Goal: Information Seeking & Learning: Learn about a topic

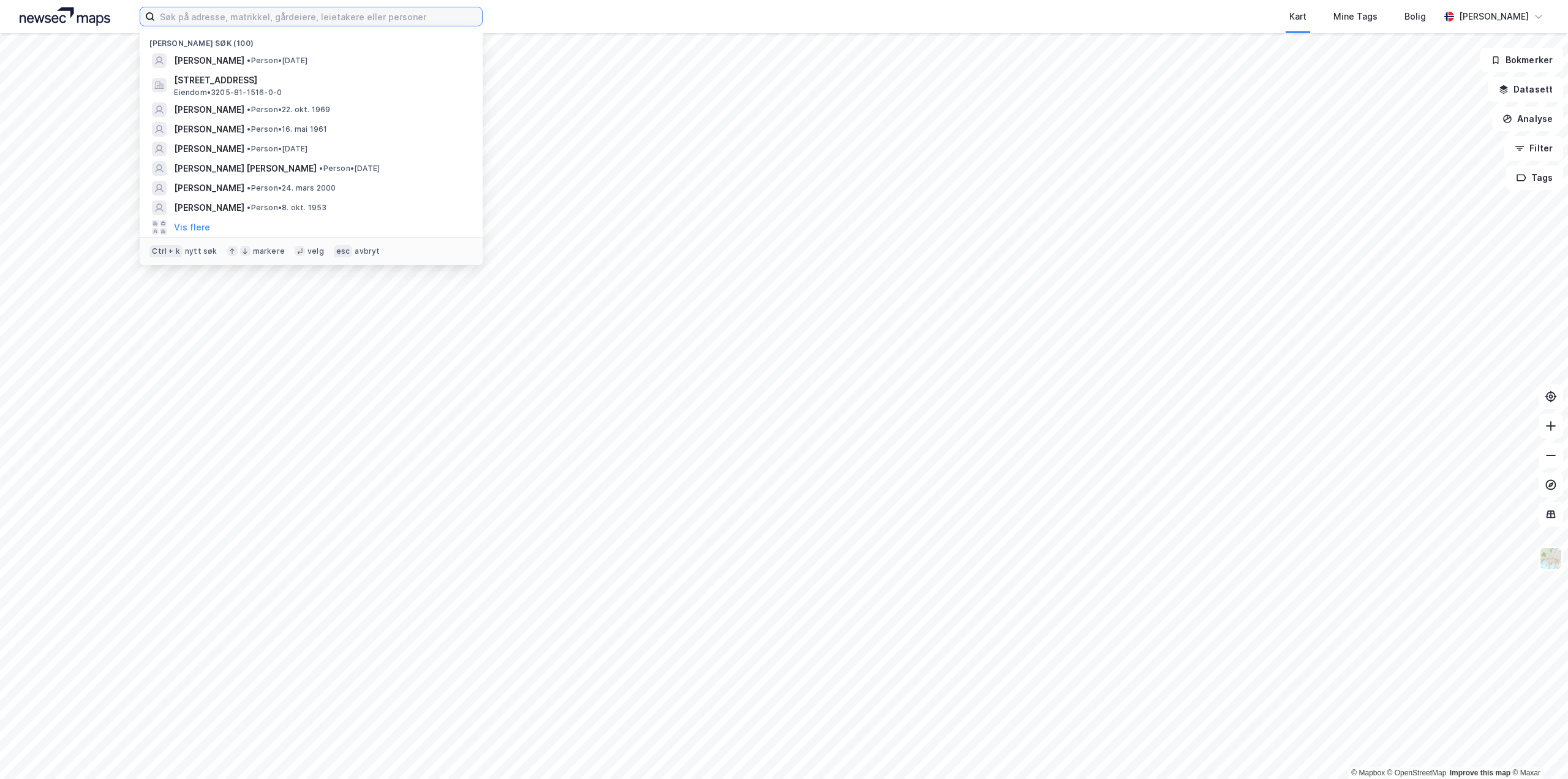
click at [296, 18] on input at bounding box center [318, 16] width 327 height 18
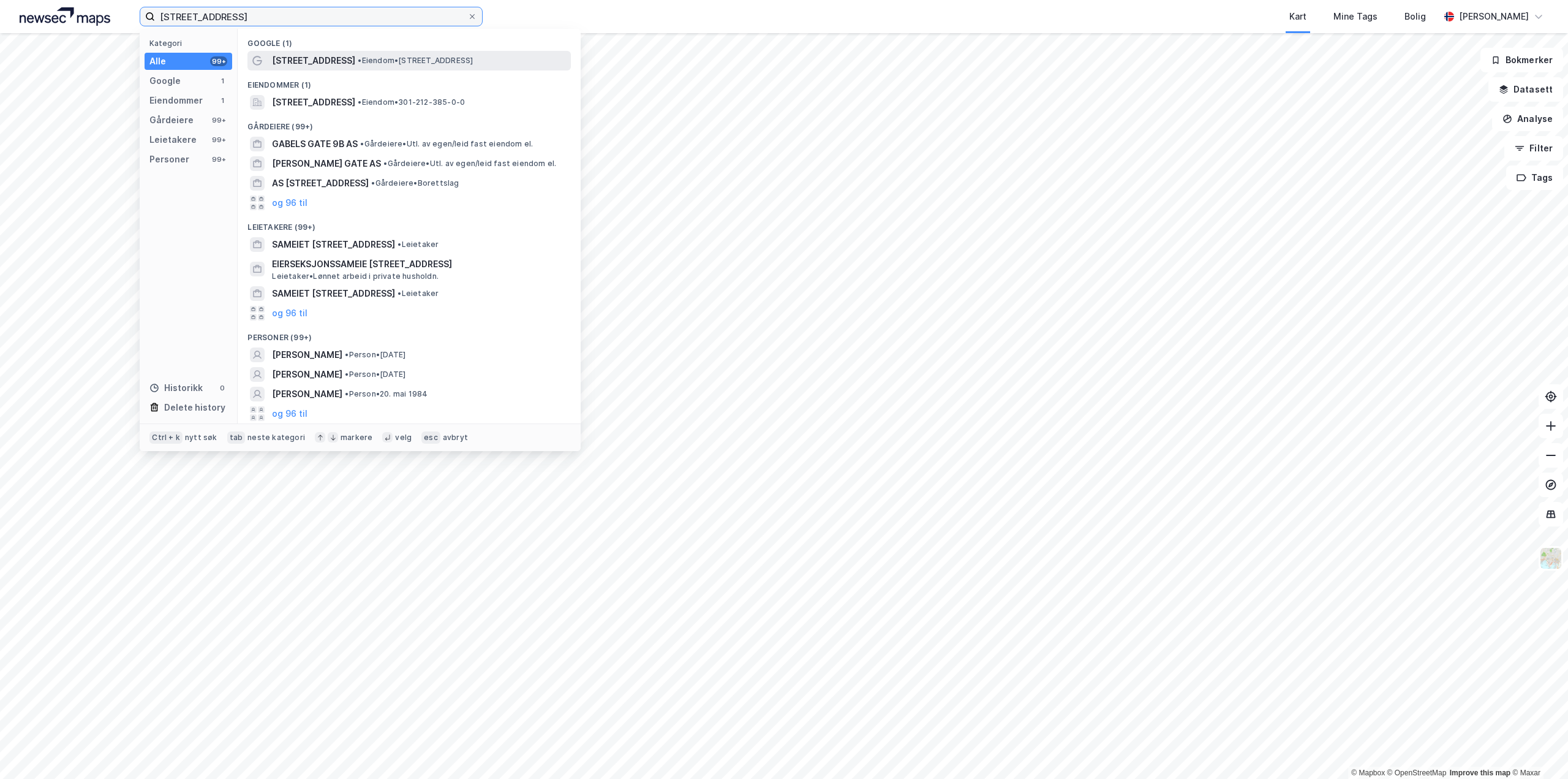
type input "gabels gate 14"
click at [358, 64] on span "• Eiendom • Gabels gate 14, 0272 Oslo" at bounding box center [415, 60] width 115 height 10
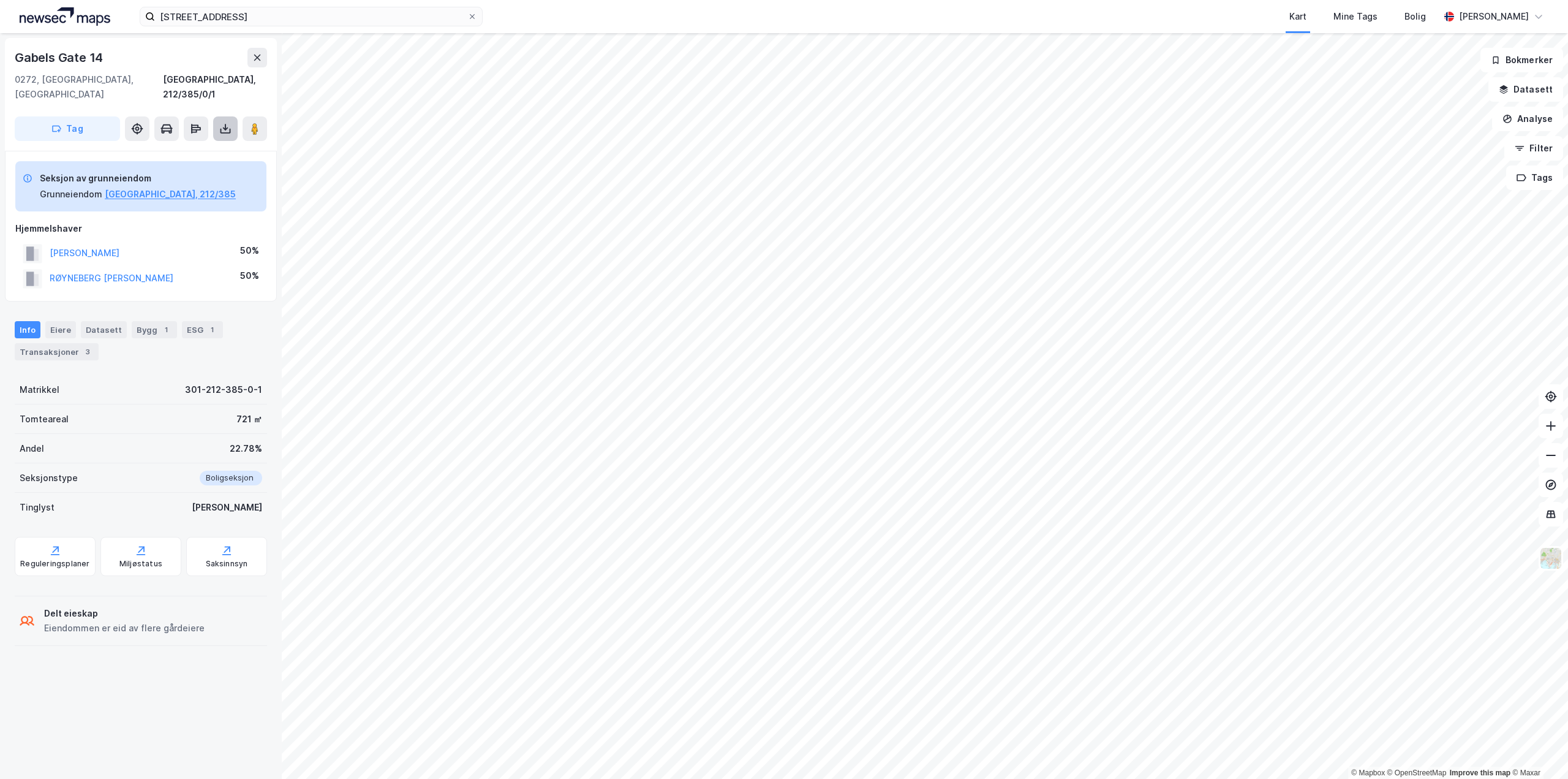
click at [224, 123] on icon at bounding box center [225, 129] width 12 height 12
click at [172, 144] on div "Last ned grunnbok" at bounding box center [172, 153] width 131 height 20
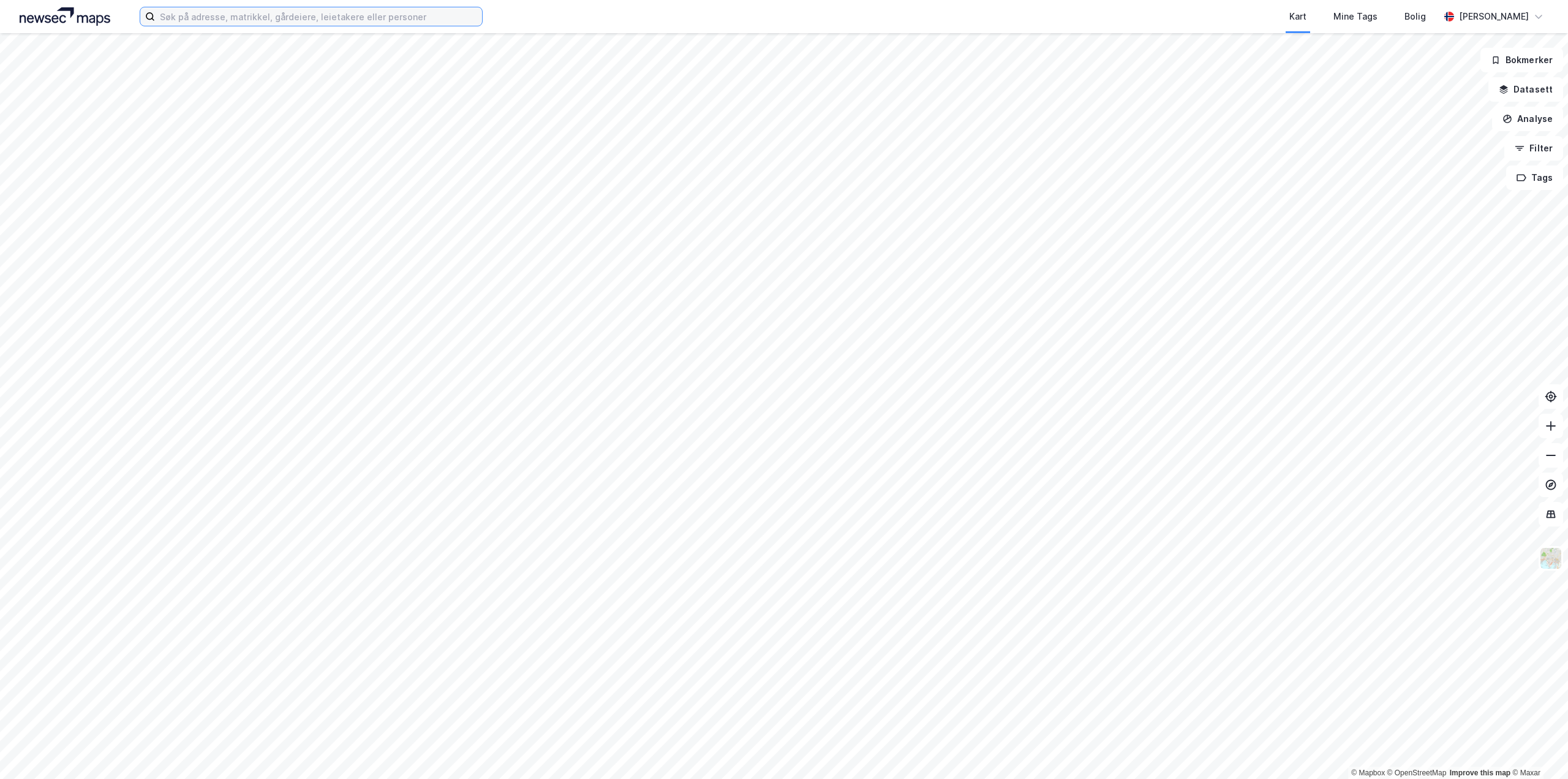
click at [369, 18] on input at bounding box center [318, 16] width 327 height 18
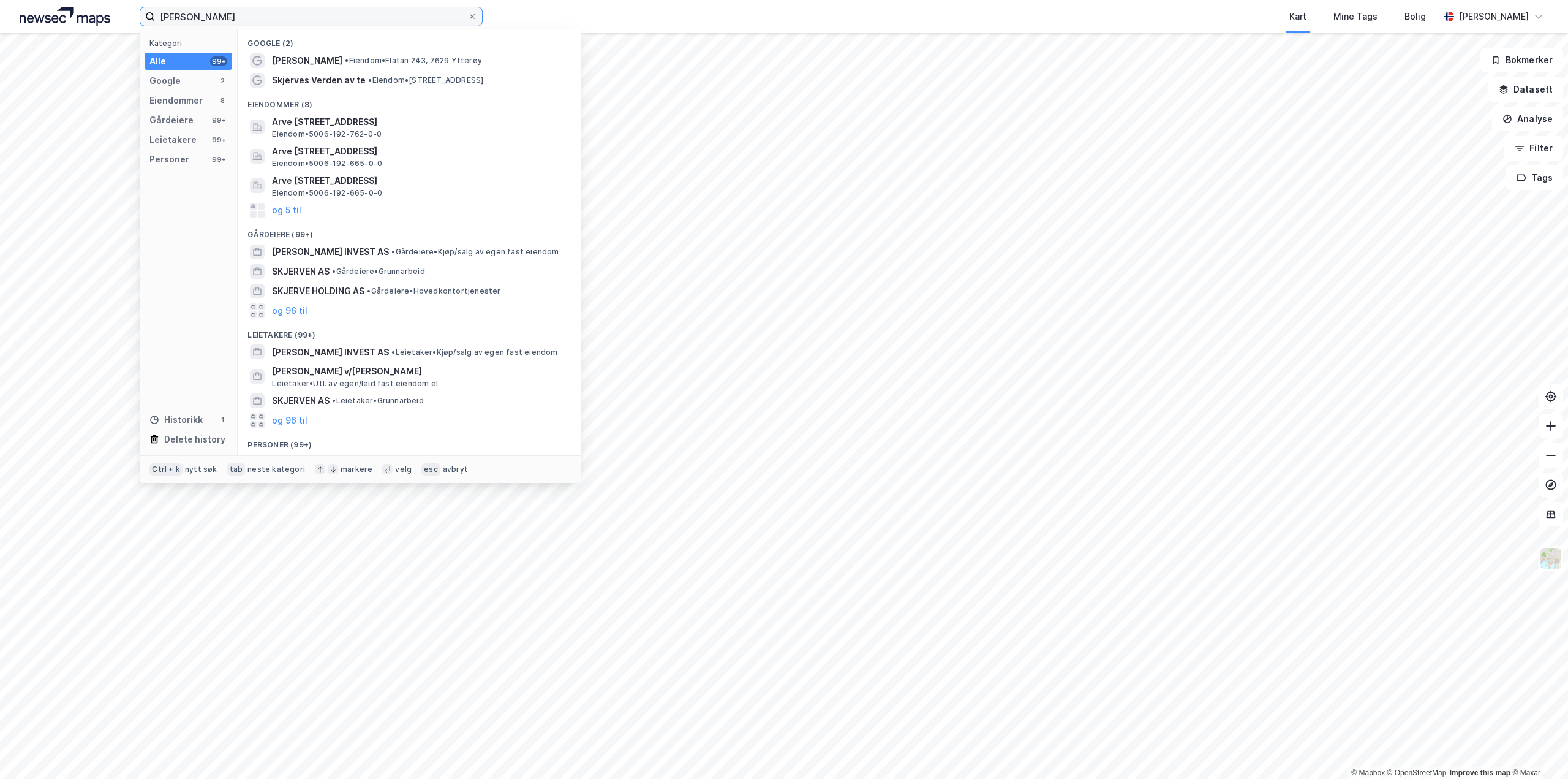
drag, startPoint x: 285, startPoint y: 19, endPoint x: 0, endPoint y: 17, distance: 285.0
click at [0, 17] on div "arve skjerve Kategori Alle 99+ Google 2 Eiendommer 8 Gårdeiere 99+ Leietakere 9…" at bounding box center [784, 17] width 1568 height 33
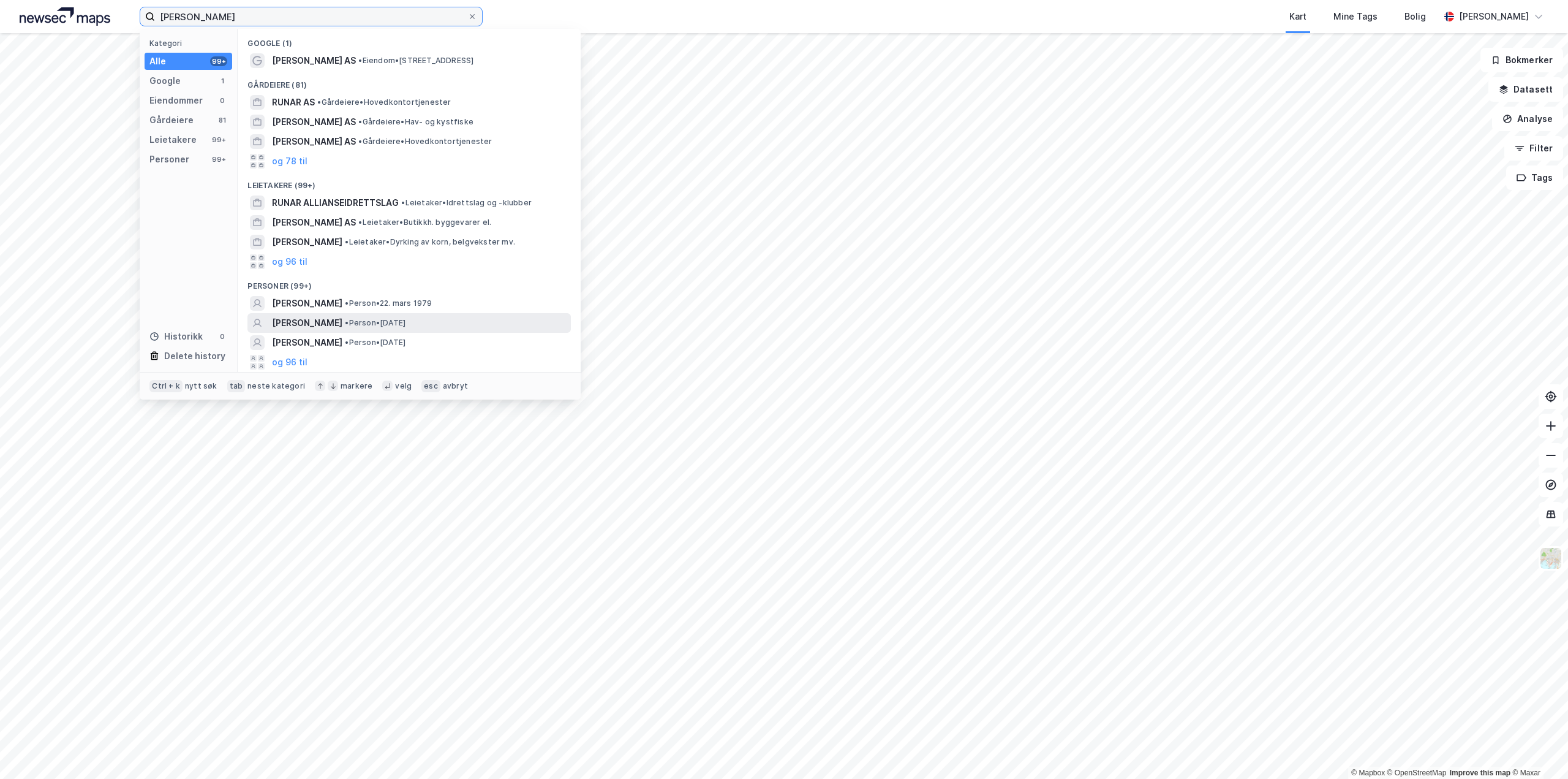
type input "runar brøske"
click at [343, 320] on span "[PERSON_NAME]" at bounding box center [307, 323] width 70 height 15
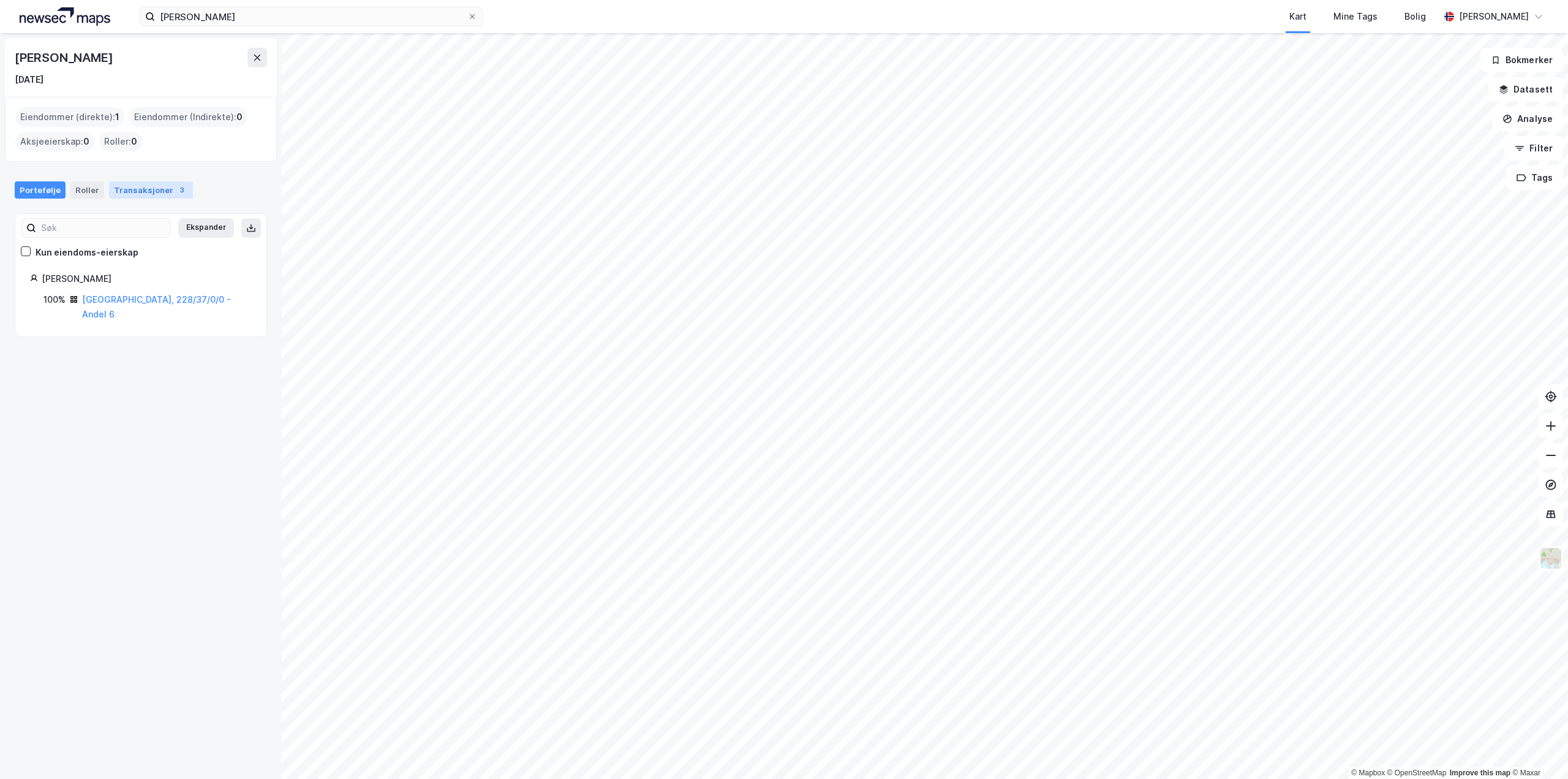
click at [144, 193] on div "Transaksjoner 3" at bounding box center [151, 190] width 84 height 17
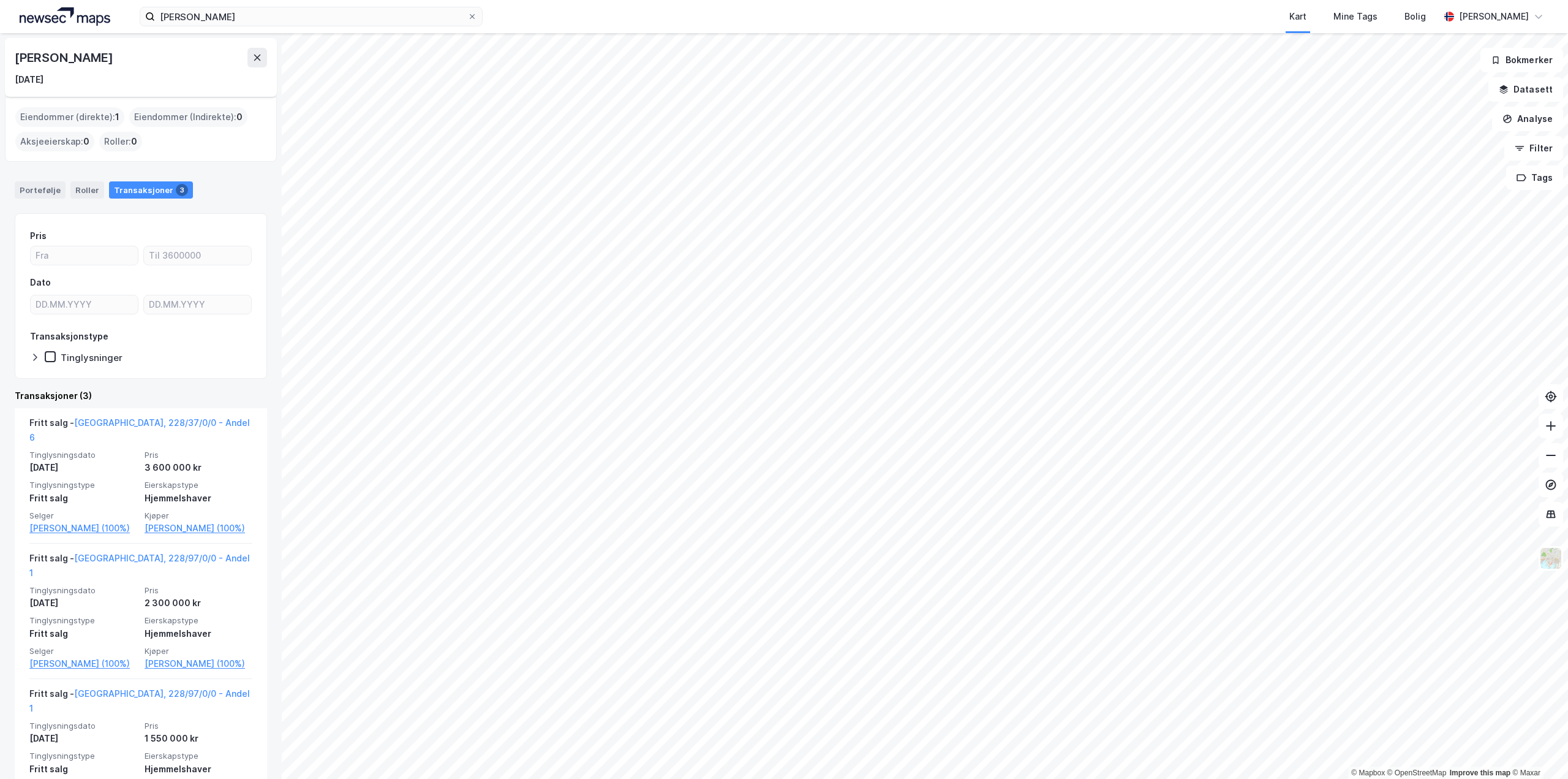
scroll to position [50, 0]
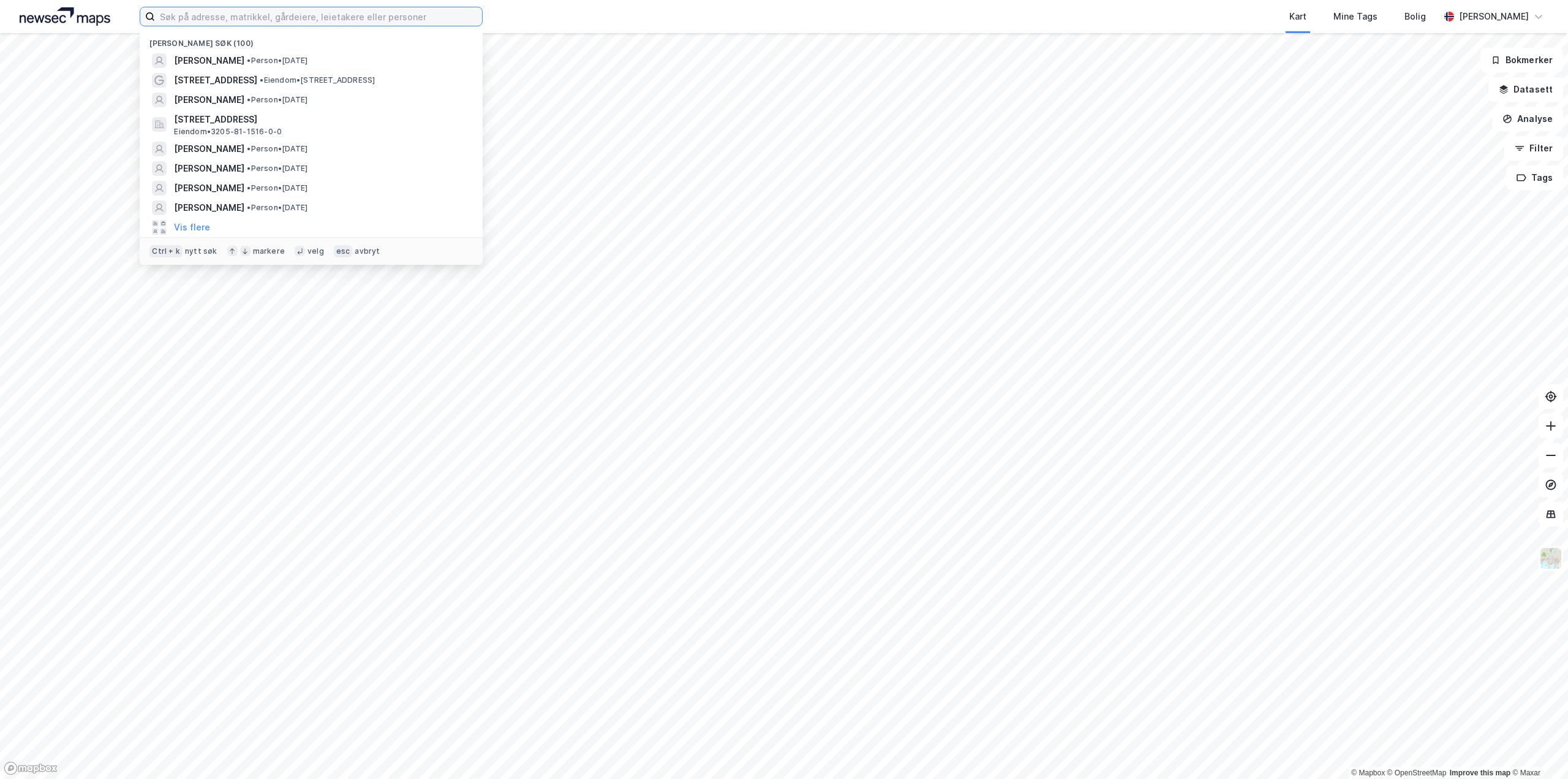
click at [292, 15] on input at bounding box center [318, 16] width 327 height 18
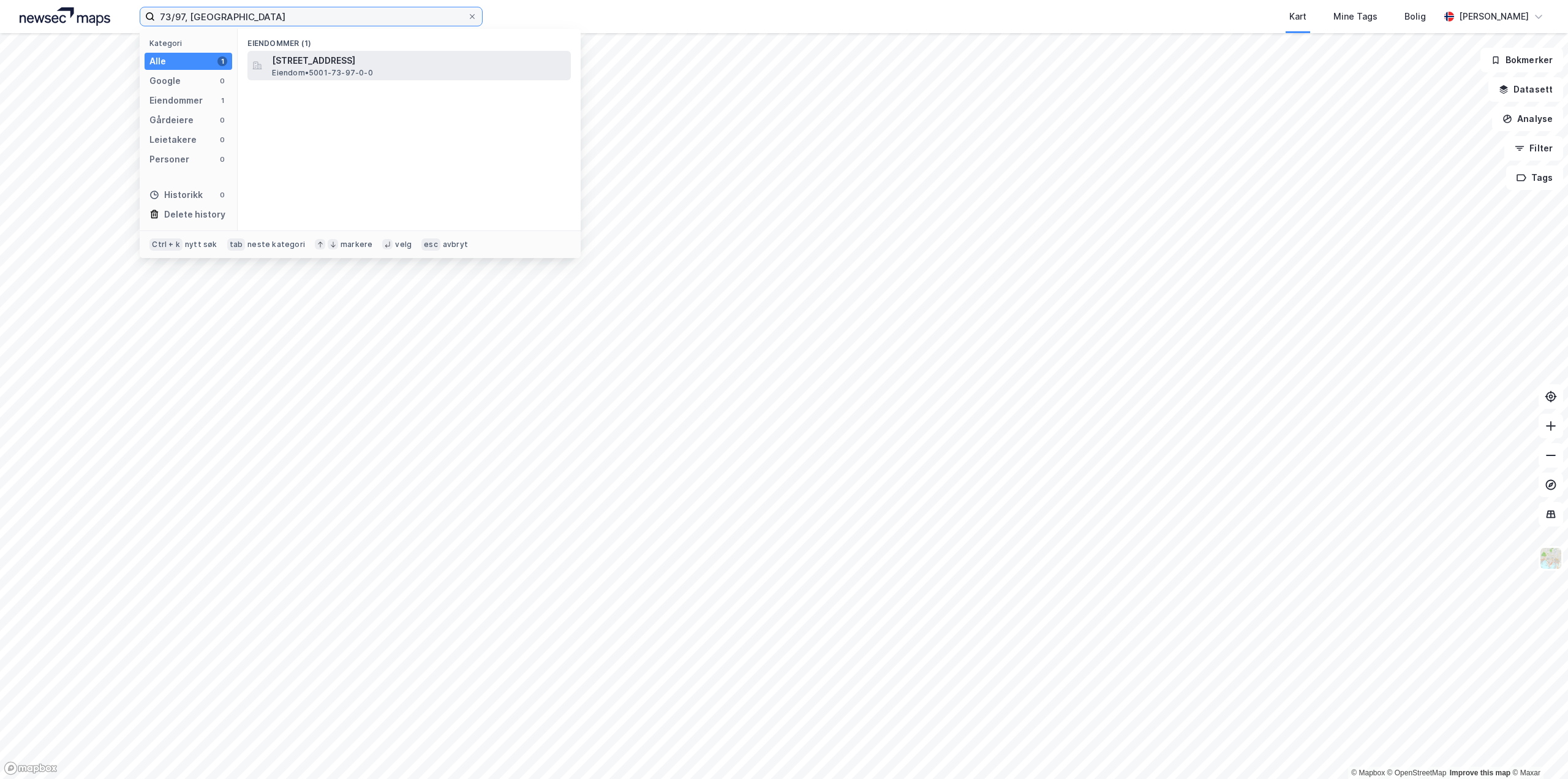
type input "73/97, [GEOGRAPHIC_DATA]"
click at [346, 73] on span "Eiendom • 5001-73-97-0-0" at bounding box center [322, 72] width 100 height 10
